Goal: Navigation & Orientation: Understand site structure

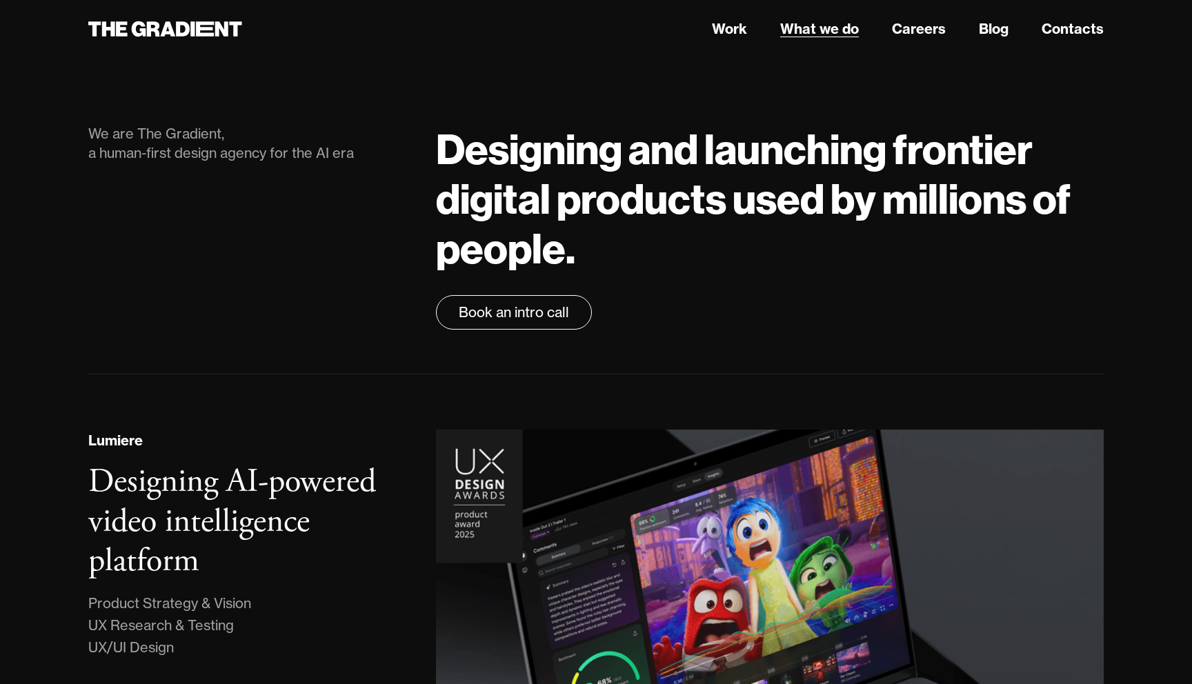
click at [830, 22] on link "What we do" at bounding box center [819, 29] width 79 height 21
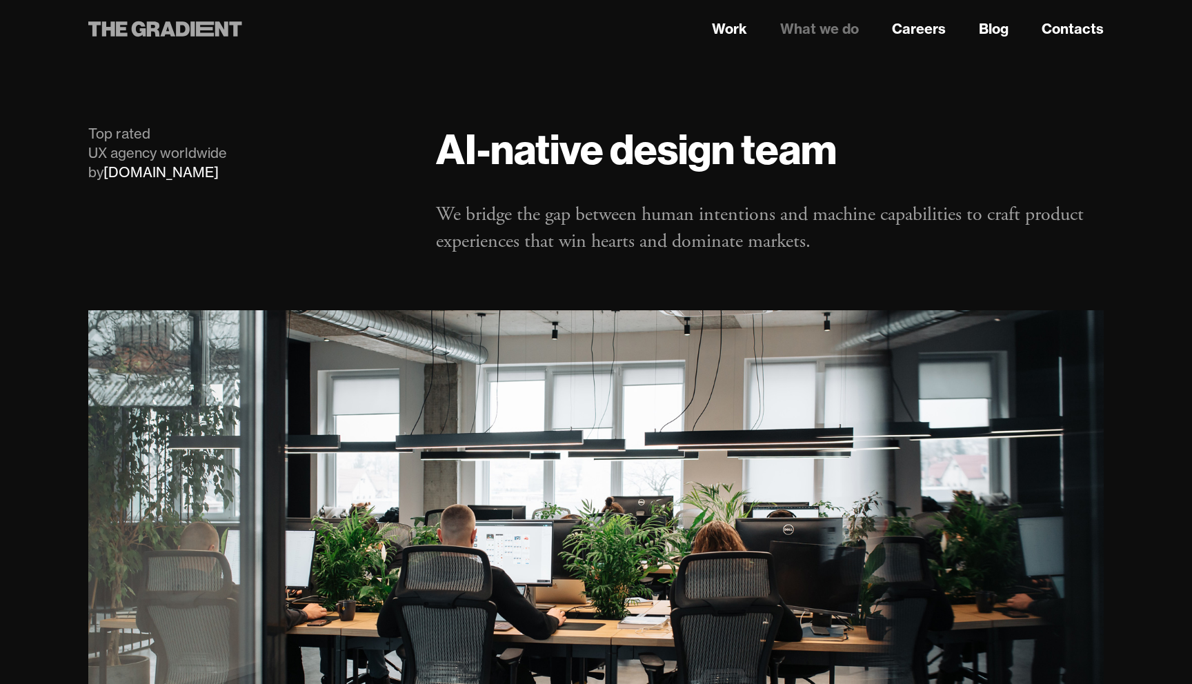
click at [168, 34] on icon at bounding box center [167, 28] width 15 height 15
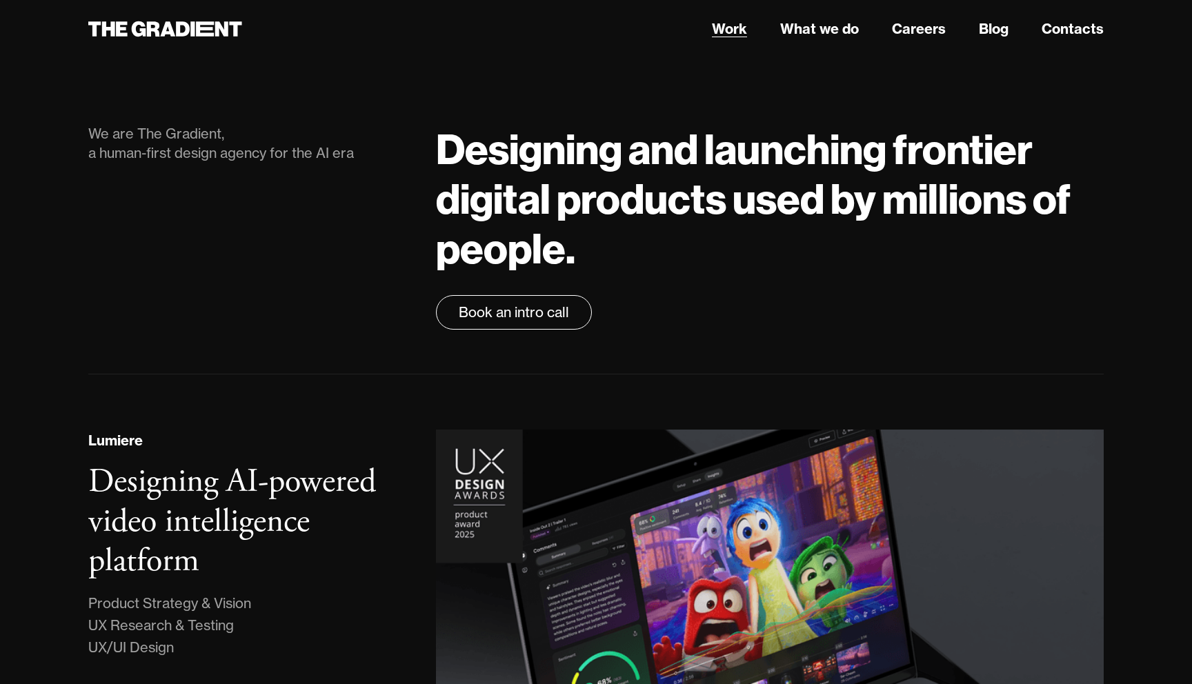
click at [734, 37] on link "Work" at bounding box center [729, 29] width 35 height 21
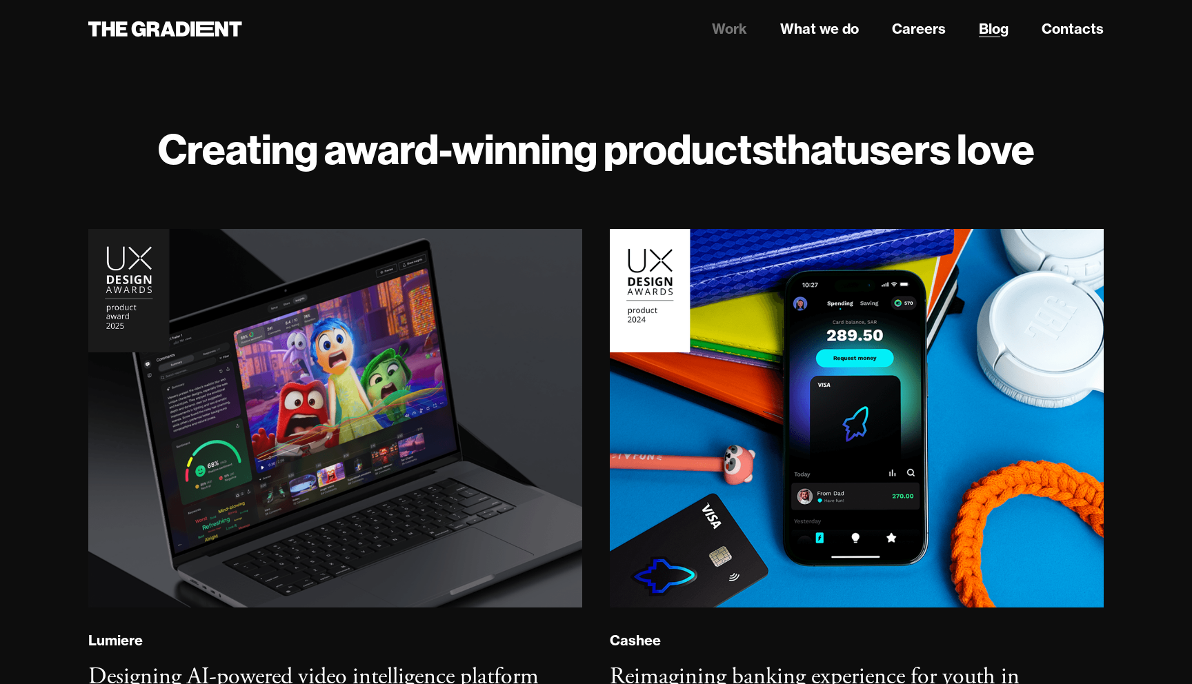
click at [988, 28] on link "Blog" at bounding box center [994, 29] width 30 height 21
